Goal: Task Accomplishment & Management: Manage account settings

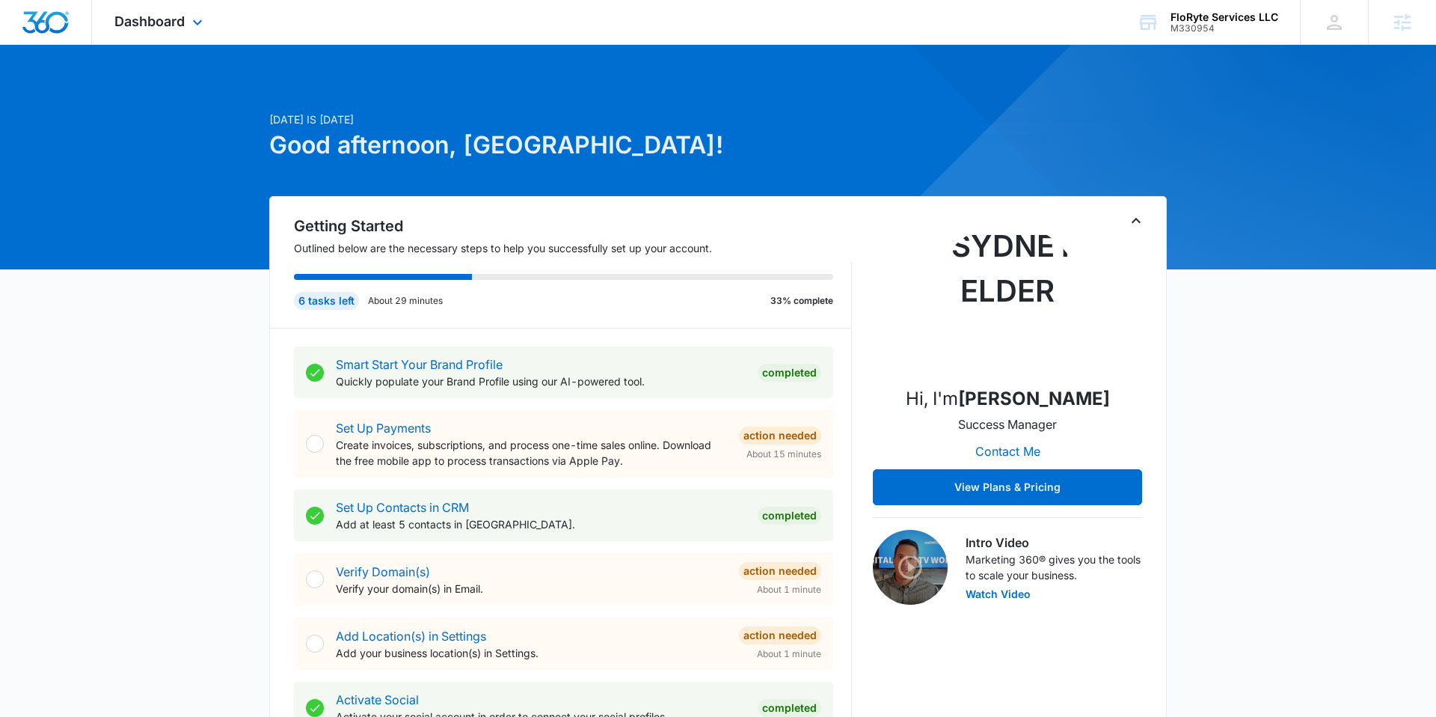
click at [168, 33] on div "Dashboard Apps Reputation Websites Forms CRM Email Social Shop Payments POS Con…" at bounding box center [160, 22] width 137 height 44
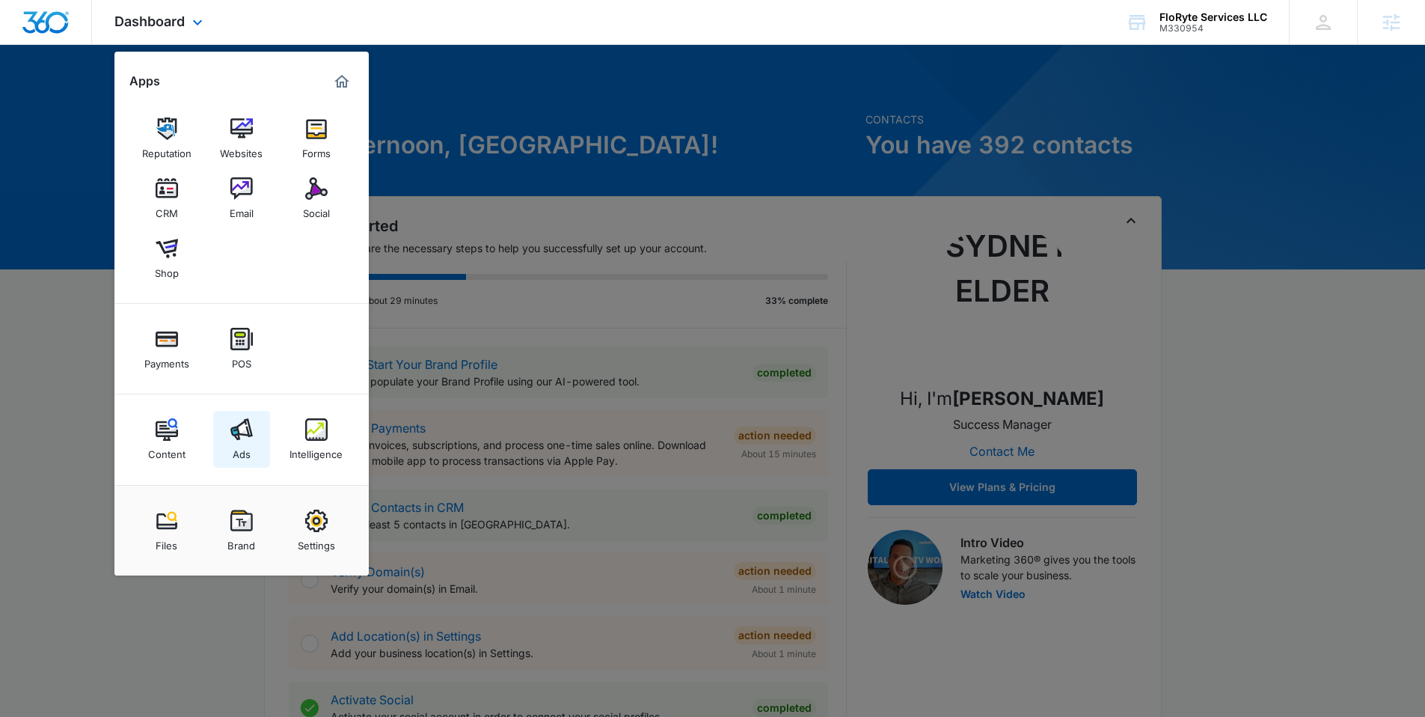
click at [257, 423] on link "Ads" at bounding box center [241, 439] width 57 height 57
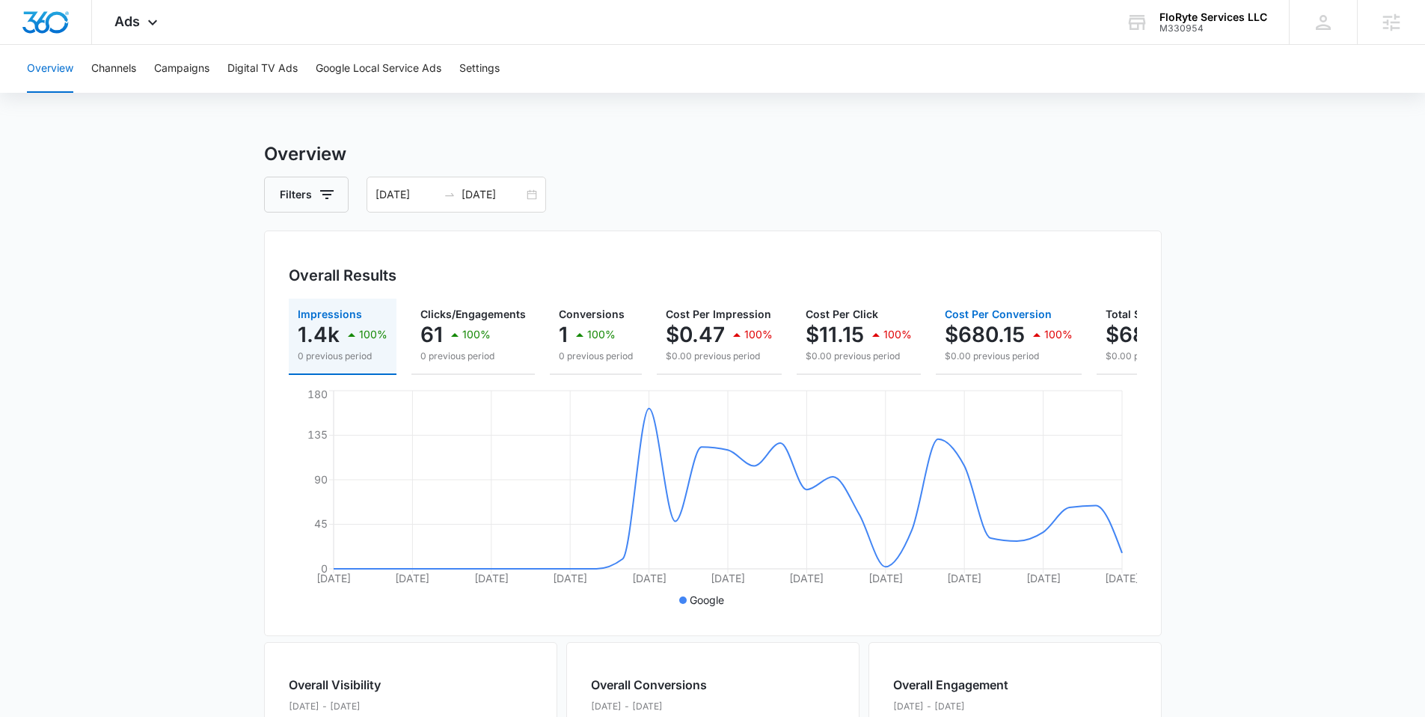
scroll to position [0, 1]
click at [178, 67] on button "Campaigns" at bounding box center [181, 69] width 55 height 48
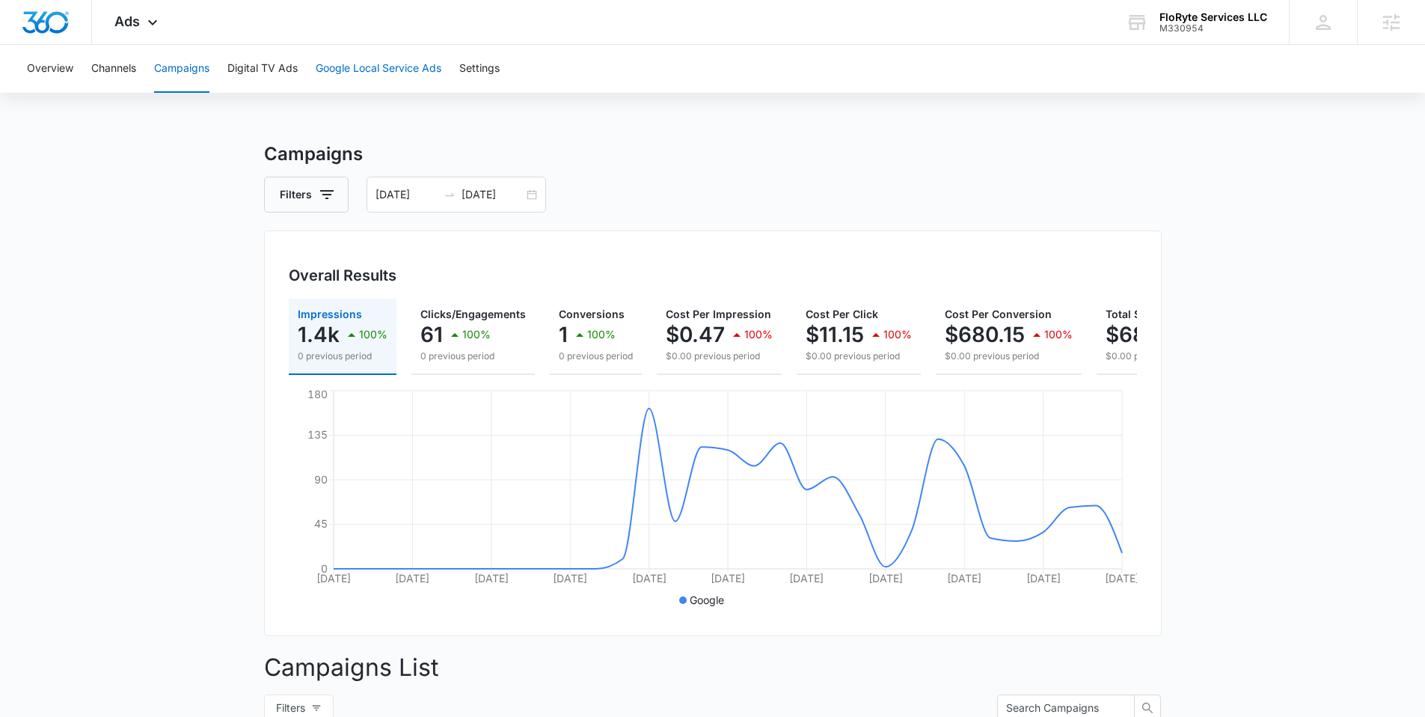
click at [402, 75] on button "Google Local Service Ads" at bounding box center [379, 69] width 126 height 48
